Goal: Transaction & Acquisition: Obtain resource

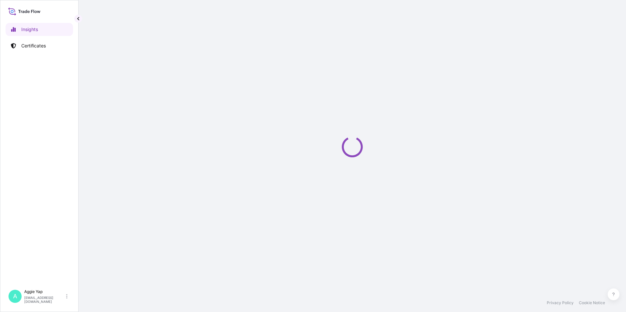
select select "2025"
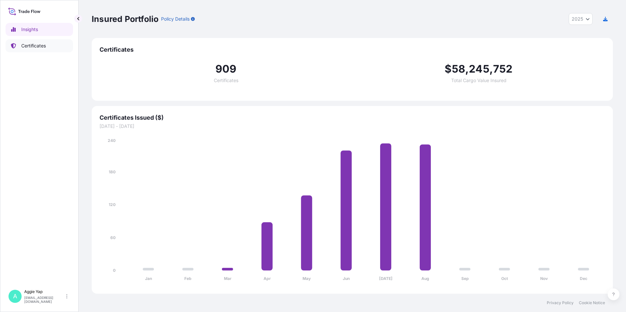
click at [20, 48] on link "Certificates" at bounding box center [39, 45] width 67 height 13
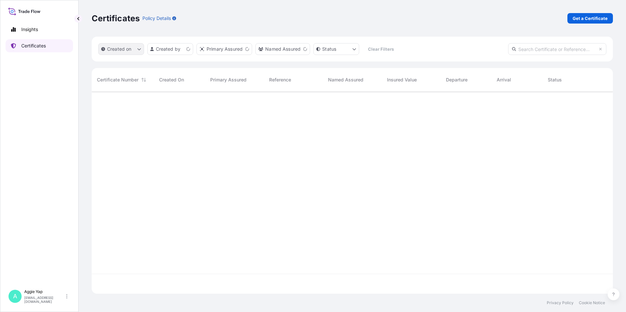
scroll to position [201, 516]
click at [578, 18] on p "Get a Certificate" at bounding box center [589, 18] width 35 height 7
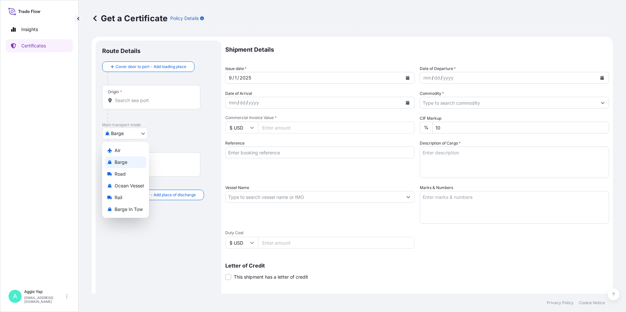
click at [133, 131] on body "Insights Certificates A [PERSON_NAME] [EMAIL_ADDRESS][DOMAIN_NAME] Get a Certif…" at bounding box center [313, 156] width 626 height 312
click at [129, 184] on span "Ocean Vessel" at bounding box center [129, 186] width 29 height 7
select select "Ocean Vessel"
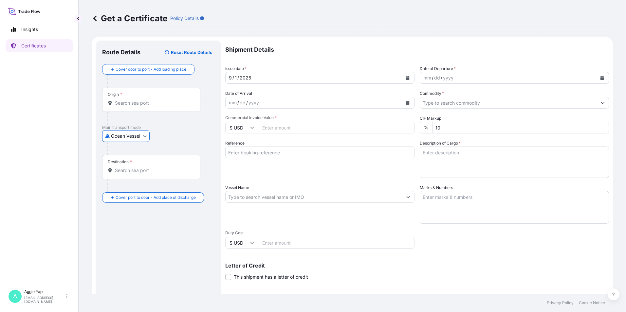
click at [152, 102] on input "Origin *" at bounding box center [153, 103] width 77 height 7
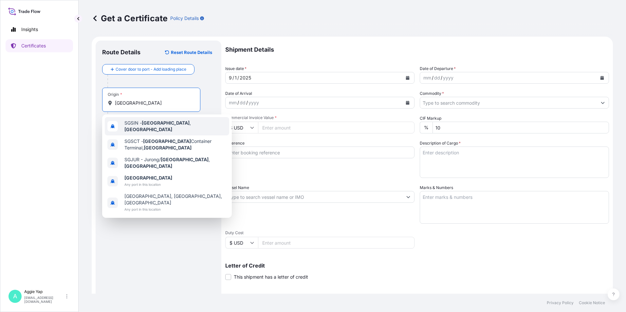
click at [140, 125] on span "SGSIN - [GEOGRAPHIC_DATA] , [GEOGRAPHIC_DATA]" at bounding box center [175, 126] width 102 height 13
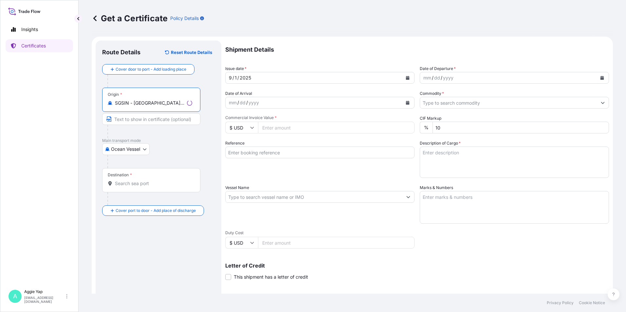
type input "SGSIN - [GEOGRAPHIC_DATA], [GEOGRAPHIC_DATA]"
click at [130, 188] on div "Destination *" at bounding box center [151, 180] width 98 height 24
click at [130, 187] on input "Destination *" at bounding box center [153, 183] width 77 height 7
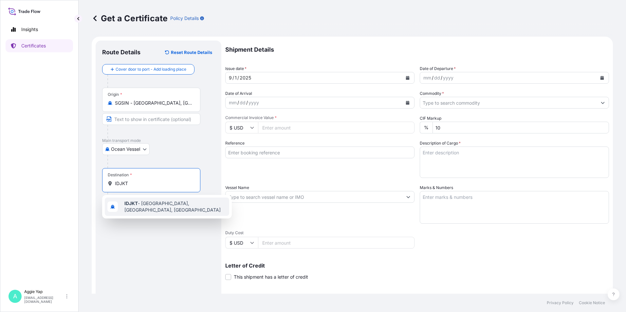
click at [145, 207] on span "IDJKT - [GEOGRAPHIC_DATA], [GEOGRAPHIC_DATA], [GEOGRAPHIC_DATA]" at bounding box center [175, 206] width 102 height 13
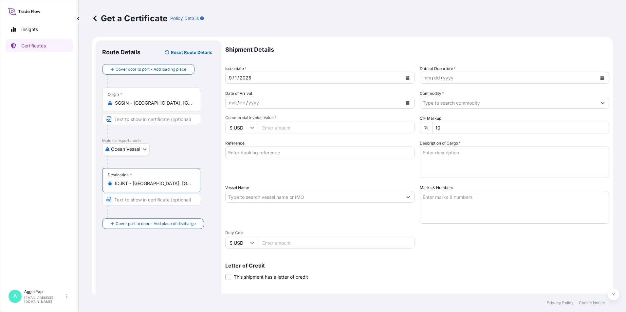
type input "IDJKT - [GEOGRAPHIC_DATA], [GEOGRAPHIC_DATA], [GEOGRAPHIC_DATA]"
click at [600, 78] on icon "Calendar" at bounding box center [602, 78] width 4 height 4
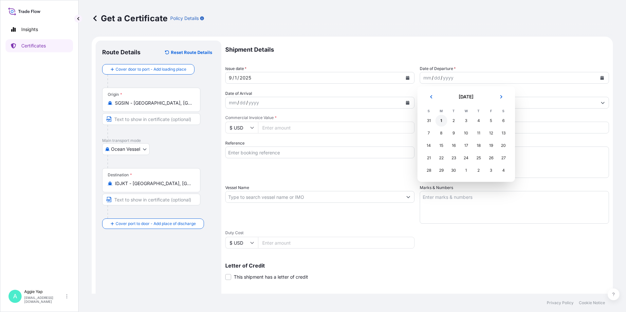
click at [442, 119] on div "1" at bounding box center [441, 121] width 12 height 12
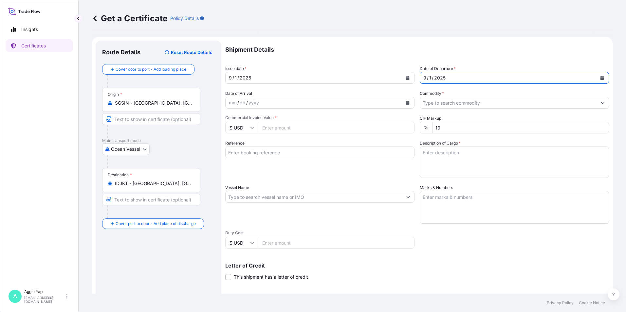
click at [453, 107] on input "Commodity *" at bounding box center [508, 103] width 177 height 12
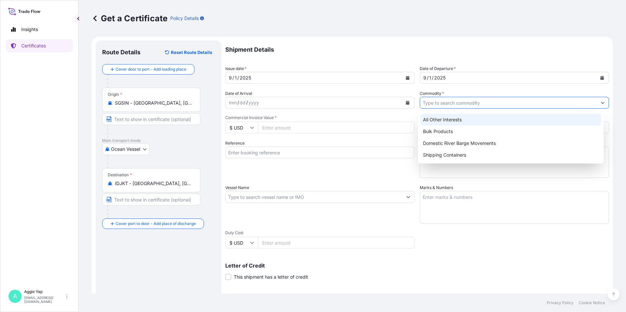
click at [452, 121] on div "All Other Interests" at bounding box center [510, 120] width 181 height 12
type input "All Other Interests"
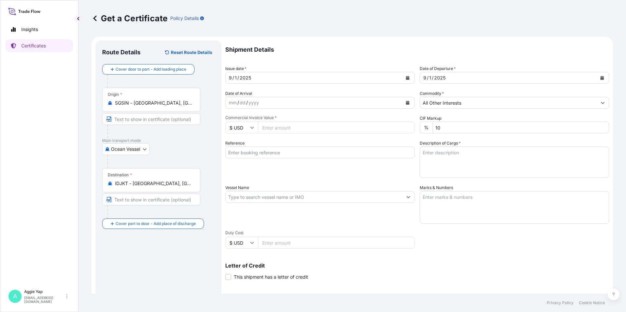
click at [329, 132] on input "Commercial Invoice Value *" at bounding box center [336, 128] width 156 height 12
type input "26608.96"
click at [298, 156] on input "Reference" at bounding box center [319, 153] width 189 height 12
type input "PT FEDERAL KARYATAMA"
click at [283, 197] on input "Vessel Name" at bounding box center [314, 197] width 177 height 12
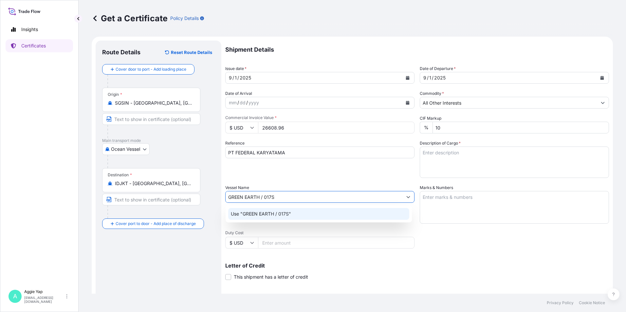
click at [339, 216] on div "Use "GREEN EARTH / 017S"" at bounding box center [318, 214] width 181 height 12
type input "GREEN EARTH / 017S"
click at [471, 214] on textarea "Marks & Numbers" at bounding box center [514, 207] width 189 height 33
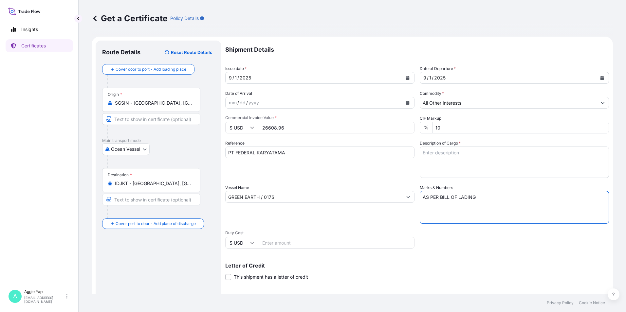
type textarea "AS PER BILL OF LADING"
click at [465, 160] on textarea "Description of Cargo *" at bounding box center [514, 162] width 189 height 31
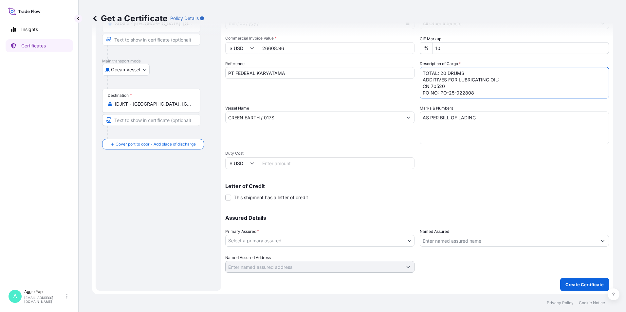
scroll to position [81, 0]
type textarea "TOTAL: 20 DRUMS ADDITIVES FOR LUBRICATING OIL: CN 70520 PO NO: PO-25-022808"
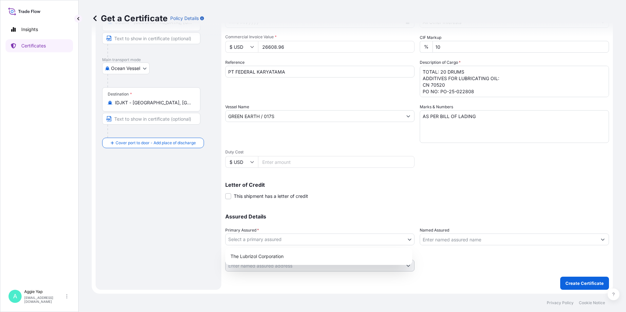
click at [301, 238] on body "Insights Certificates A [PERSON_NAME] [EMAIL_ADDRESS][DOMAIN_NAME] Get a Certif…" at bounding box center [313, 156] width 626 height 312
click at [281, 259] on div "The Lubrizol Corporation" at bounding box center [319, 257] width 182 height 12
select select "31566"
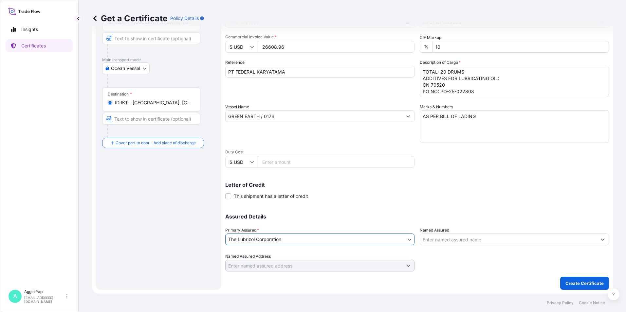
click at [455, 240] on input "Named Assured" at bounding box center [508, 240] width 177 height 12
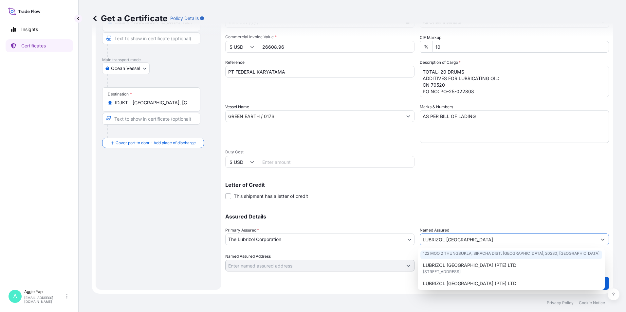
scroll to position [33, 0]
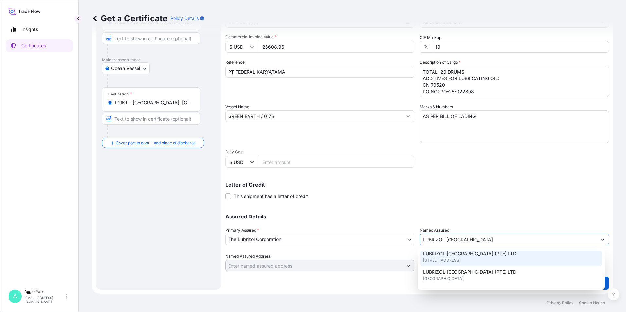
click at [461, 262] on span "[STREET_ADDRESS]" at bounding box center [442, 260] width 38 height 7
type input "LUBRIZOL [GEOGRAPHIC_DATA] (PTE) LTD"
type input "[STREET_ADDRESS]"
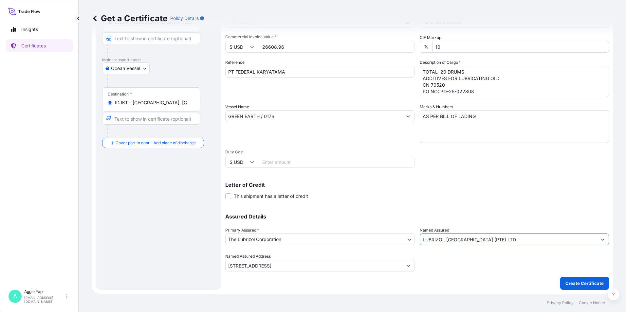
type input "LUBRIZOL [GEOGRAPHIC_DATA] (PTE) LTD"
click at [501, 202] on div "Shipment Details Issue date * [DATE] Date of Departure * [DATE] Date of Arrival…" at bounding box center [417, 116] width 384 height 312
click at [570, 282] on p "Create Certificate" at bounding box center [584, 283] width 38 height 7
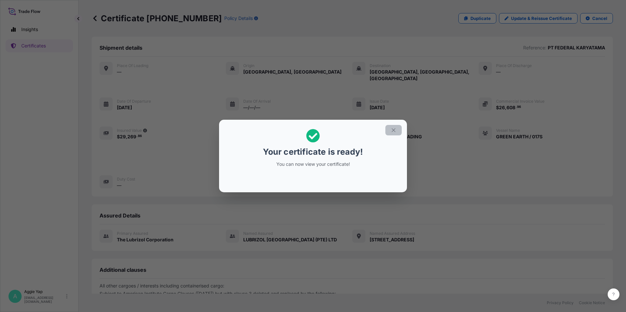
click at [393, 130] on icon "button" at bounding box center [393, 130] width 6 height 6
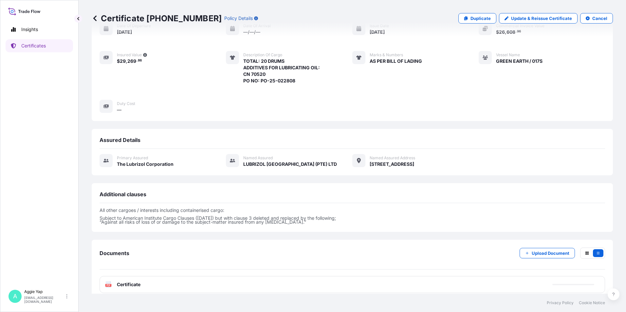
scroll to position [76, 0]
click at [218, 281] on div "PDF Certificate" at bounding box center [351, 284] width 505 height 17
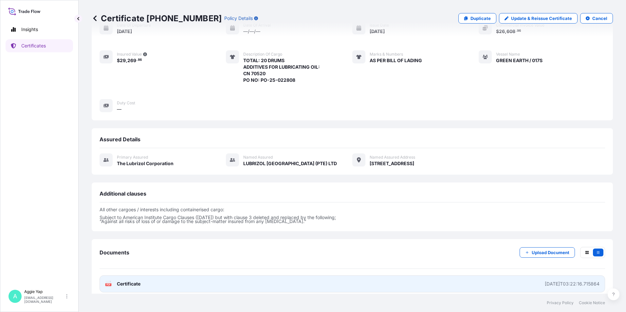
click at [211, 283] on link "PDF Certificate [DATE]T03:22:16.715864" at bounding box center [351, 284] width 505 height 17
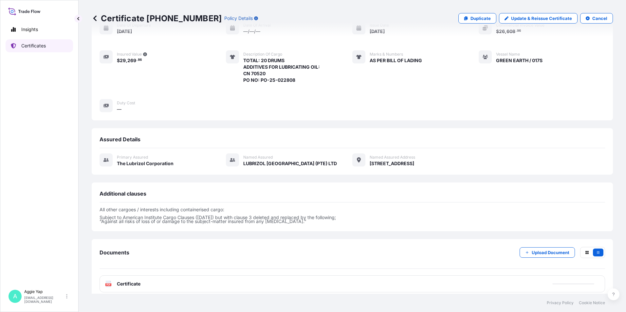
click at [58, 49] on link "Certificates" at bounding box center [39, 45] width 67 height 13
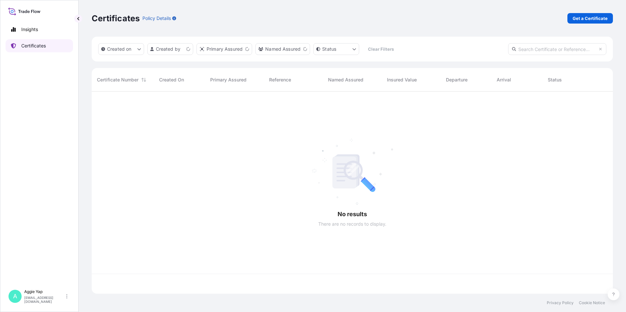
scroll to position [201, 516]
click at [579, 18] on p "Get a Certificate" at bounding box center [589, 18] width 35 height 7
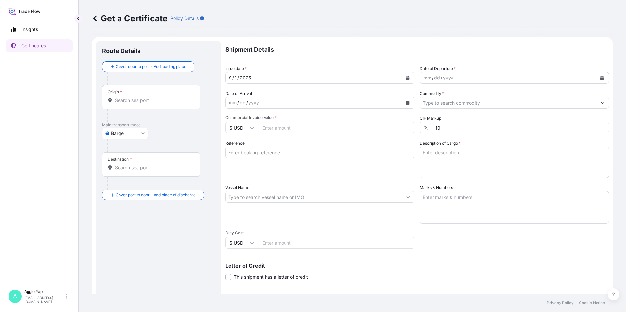
click at [107, 132] on body "Insights Certificates A [PERSON_NAME] [EMAIL_ADDRESS][DOMAIN_NAME] Get a Certif…" at bounding box center [313, 156] width 626 height 312
click at [122, 181] on div "Ocean Vessel" at bounding box center [126, 186] width 42 height 12
select select "Ocean Vessel"
click at [151, 105] on input "Origin *" at bounding box center [153, 103] width 77 height 7
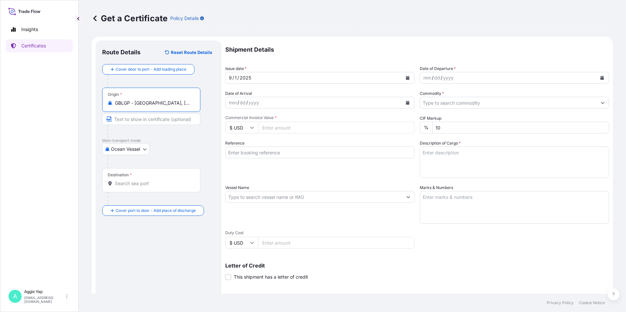
type input "GBLGP - [GEOGRAPHIC_DATA], [GEOGRAPHIC_DATA]"
click at [133, 185] on input "Destination *" at bounding box center [153, 183] width 77 height 7
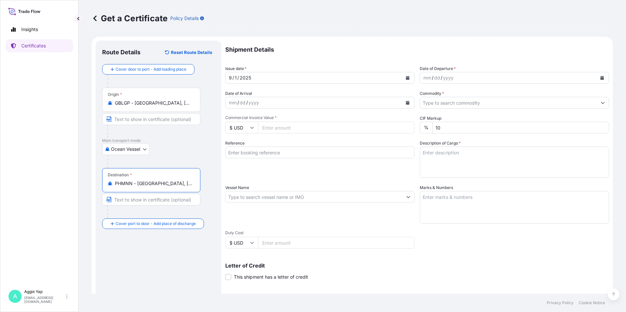
type input "PHMNN - [GEOGRAPHIC_DATA], [GEOGRAPHIC_DATA]"
click at [404, 76] on button "Calendar" at bounding box center [407, 78] width 10 height 10
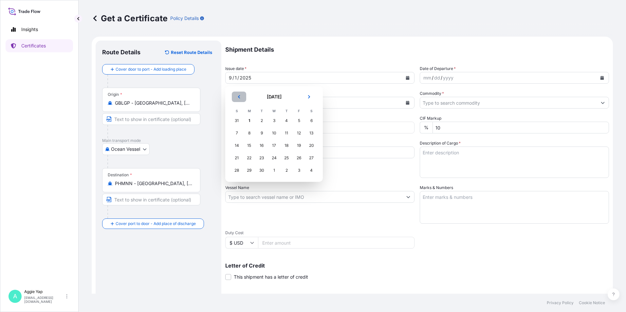
click at [239, 99] on button "Previous" at bounding box center [239, 97] width 14 height 10
click at [289, 171] on div "28" at bounding box center [286, 171] width 12 height 12
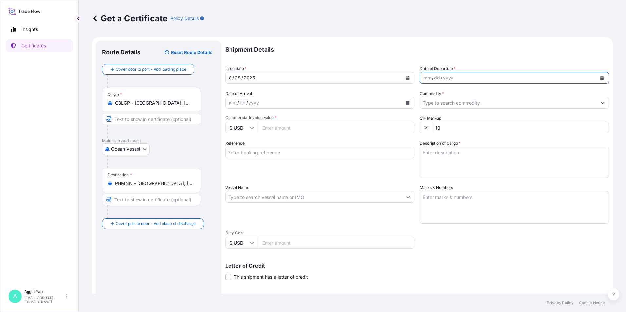
click at [600, 80] on icon "Calendar" at bounding box center [602, 78] width 4 height 4
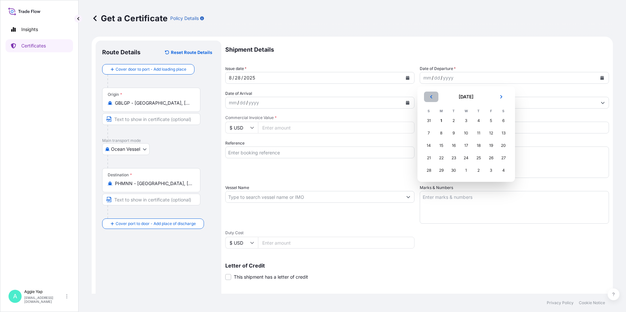
click at [426, 97] on button "Previous" at bounding box center [431, 97] width 14 height 10
click at [478, 171] on div "28" at bounding box center [479, 171] width 12 height 12
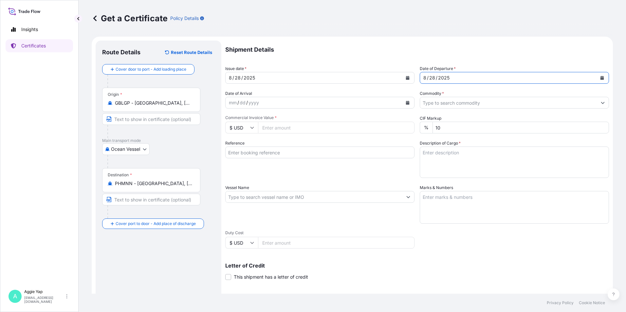
click at [378, 83] on div "[DATE]" at bounding box center [314, 78] width 177 height 12
click at [466, 101] on input "Commodity *" at bounding box center [508, 103] width 177 height 12
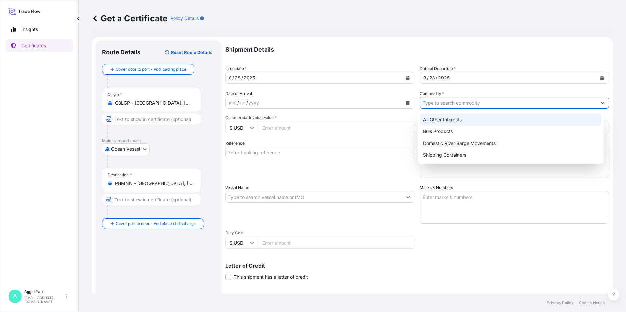
click at [441, 121] on div "All Other Interests" at bounding box center [510, 120] width 181 height 12
type input "All Other Interests"
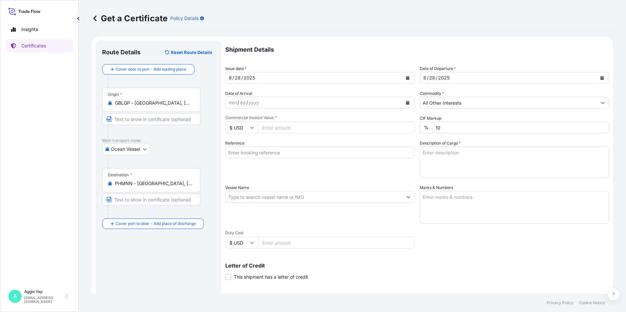
click at [339, 126] on input "Commercial Invoice Value *" at bounding box center [336, 128] width 156 height 12
type input "7280"
drag, startPoint x: 284, startPoint y: 151, endPoint x: 303, endPoint y: 152, distance: 19.4
click at [284, 151] on input "Reference" at bounding box center [319, 153] width 189 height 12
type input "BRENNTAG INGREDIENTS INC ([GEOGRAPHIC_DATA])"
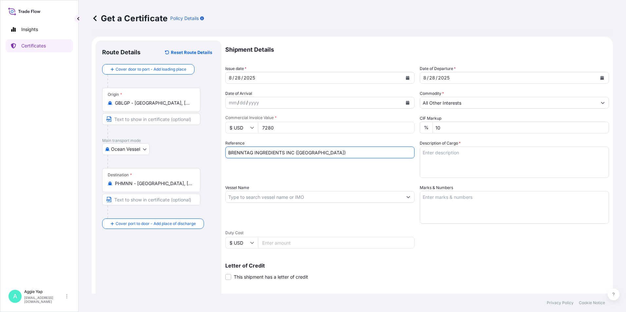
click at [245, 201] on input "Vessel Name" at bounding box center [314, 197] width 177 height 12
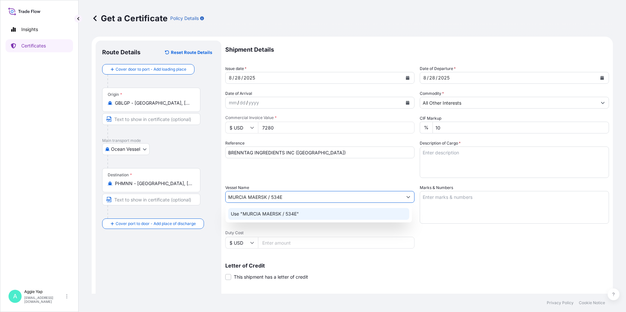
click at [302, 214] on div "Use "MURCIA MAERSK / 534E"" at bounding box center [318, 214] width 181 height 12
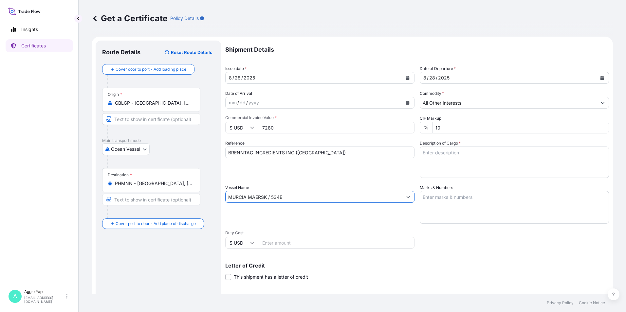
type input "MURCIA MAERSK / 534E"
click at [454, 195] on textarea "Marks & Numbers" at bounding box center [514, 207] width 189 height 33
type textarea "AS PER BILL OF LADING"
click at [445, 161] on textarea "Description of Cargo *" at bounding box center [514, 162] width 189 height 31
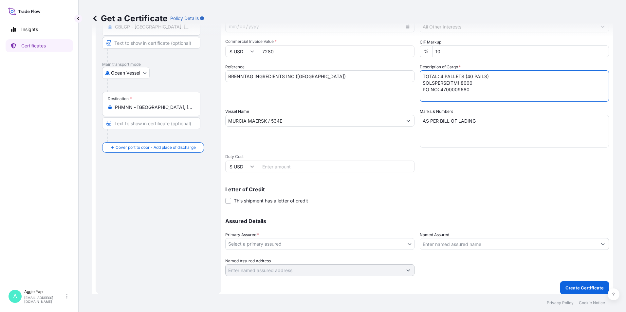
scroll to position [81, 0]
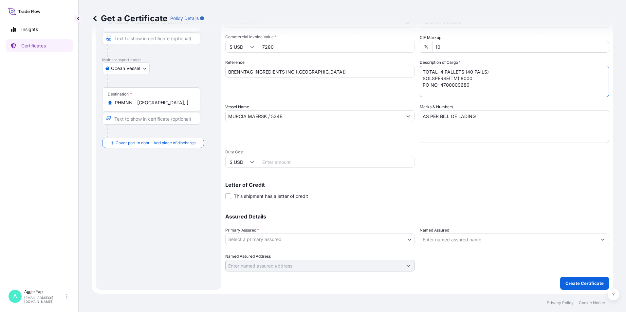
type textarea "TOTAL: 4 PALLETS (40 PAILS) SOLSPERSE(TM) 8000 PO NO: 4700009680"
click at [312, 242] on body "Insights Certificates A [PERSON_NAME] [EMAIL_ADDRESS][DOMAIN_NAME] Get a Certif…" at bounding box center [313, 156] width 626 height 312
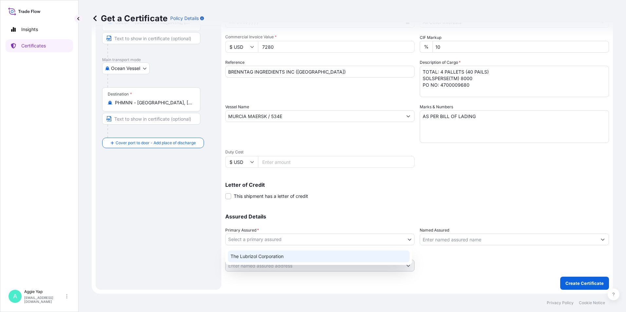
click at [266, 259] on div "The Lubrizol Corporation" at bounding box center [319, 257] width 182 height 12
select select "31566"
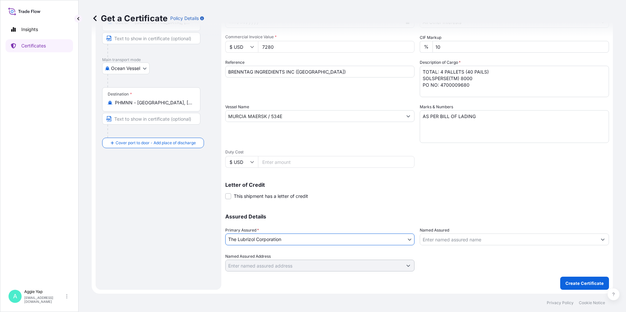
click at [436, 241] on input "Named Assured" at bounding box center [508, 240] width 177 height 12
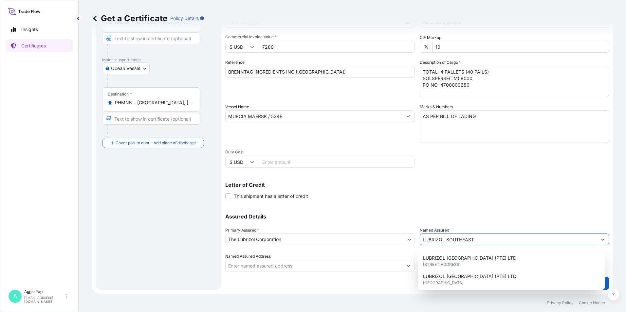
scroll to position [65, 0]
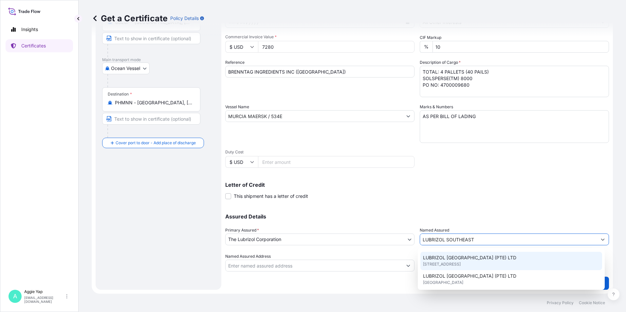
click at [461, 266] on span "[STREET_ADDRESS]" at bounding box center [442, 264] width 38 height 7
type input "LUBRIZOL [GEOGRAPHIC_DATA] (PTE) LTD"
type input "44 TANJONG PENJURU"
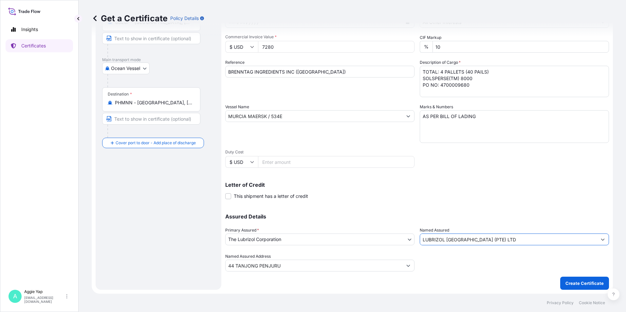
click at [480, 210] on div "Assured Details Primary Assured * The Lubrizol Corporation The Lubrizol Corpora…" at bounding box center [417, 238] width 384 height 65
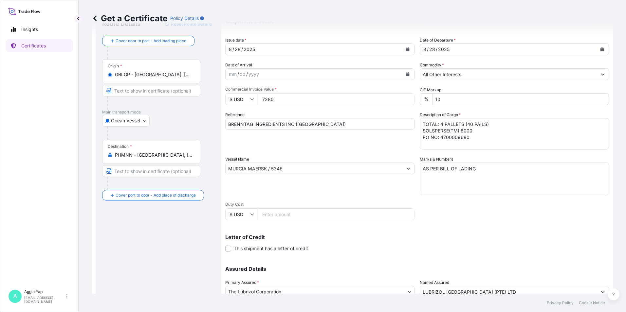
scroll to position [81, 0]
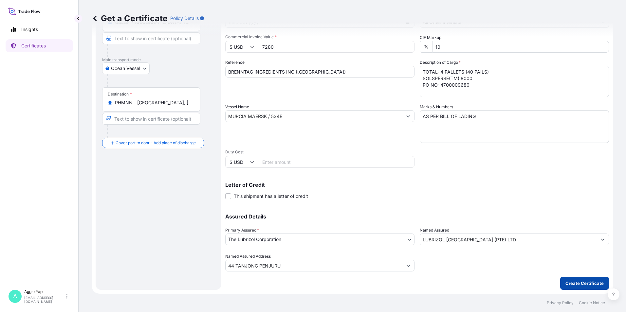
click at [572, 286] on button "Create Certificate" at bounding box center [584, 283] width 49 height 13
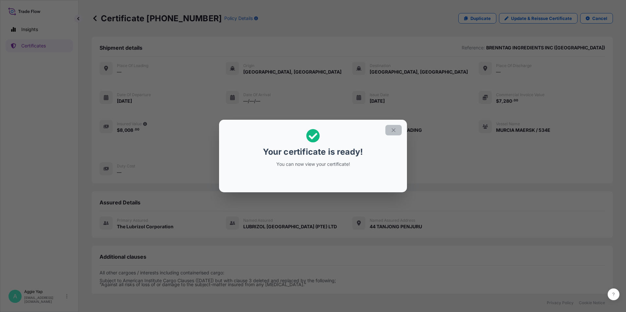
click at [394, 129] on icon "button" at bounding box center [393, 130] width 6 height 6
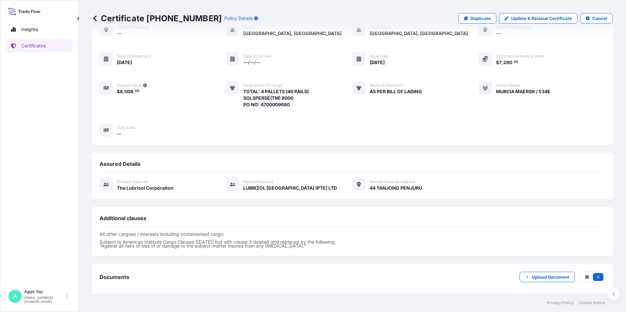
scroll to position [70, 0]
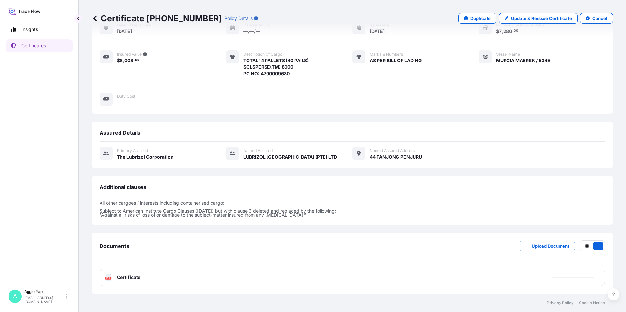
click at [239, 276] on div "PDF Certificate" at bounding box center [351, 277] width 505 height 17
click at [300, 286] on div "Documents Upload Document PDF Certificate [DATE]T03:45:07.236693" at bounding box center [352, 263] width 521 height 61
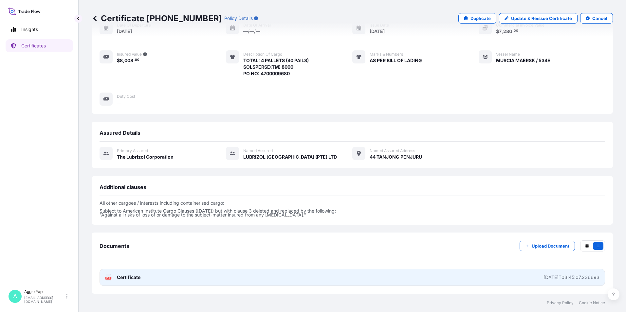
click at [308, 280] on link "PDF Certificate [DATE]T03:45:07.236693" at bounding box center [351, 277] width 505 height 17
